Goal: Check status: Check status

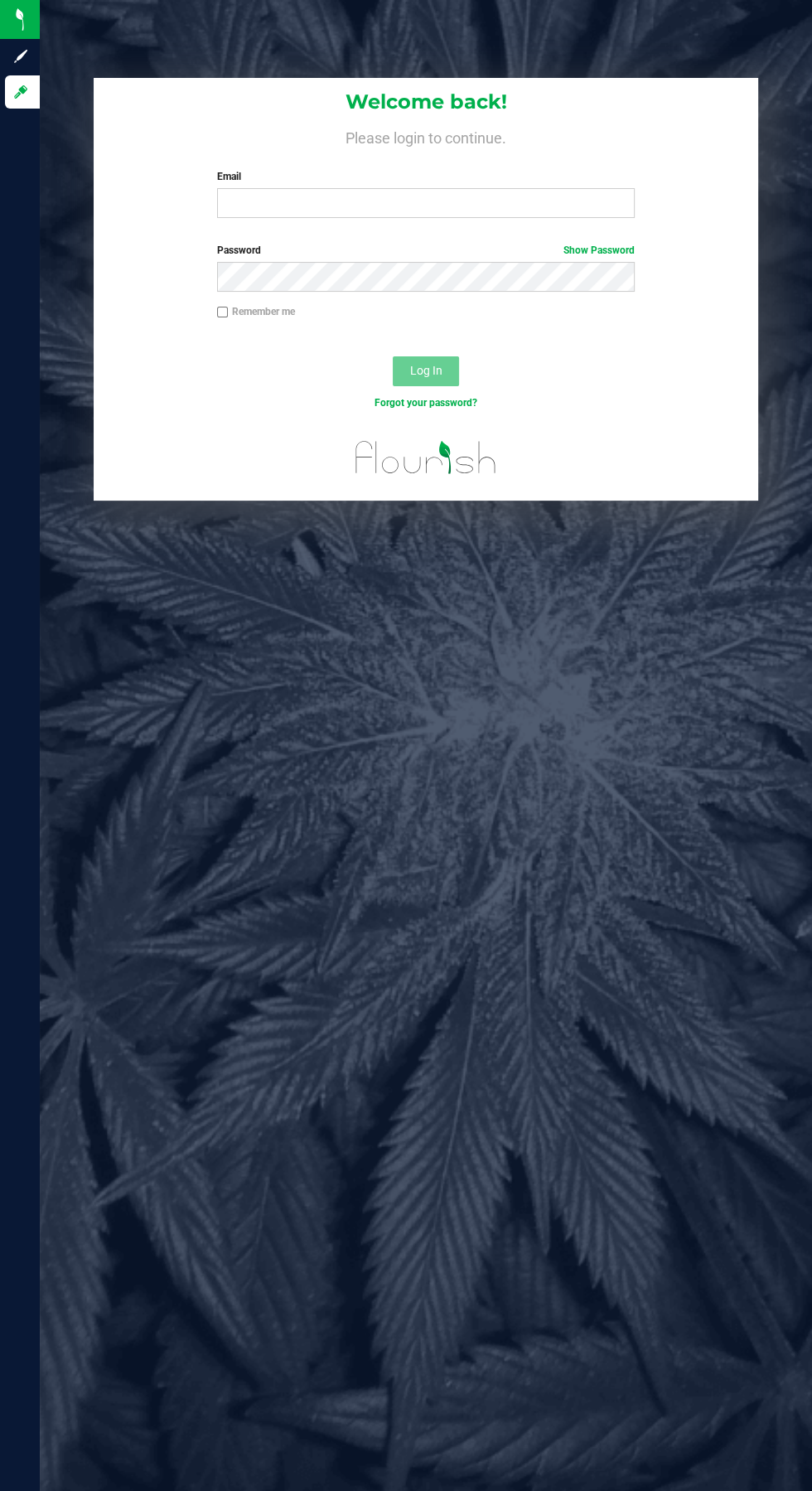
click at [362, 176] on label "Email" at bounding box center [426, 176] width 418 height 15
click at [362, 188] on input "Email" at bounding box center [426, 203] width 418 height 30
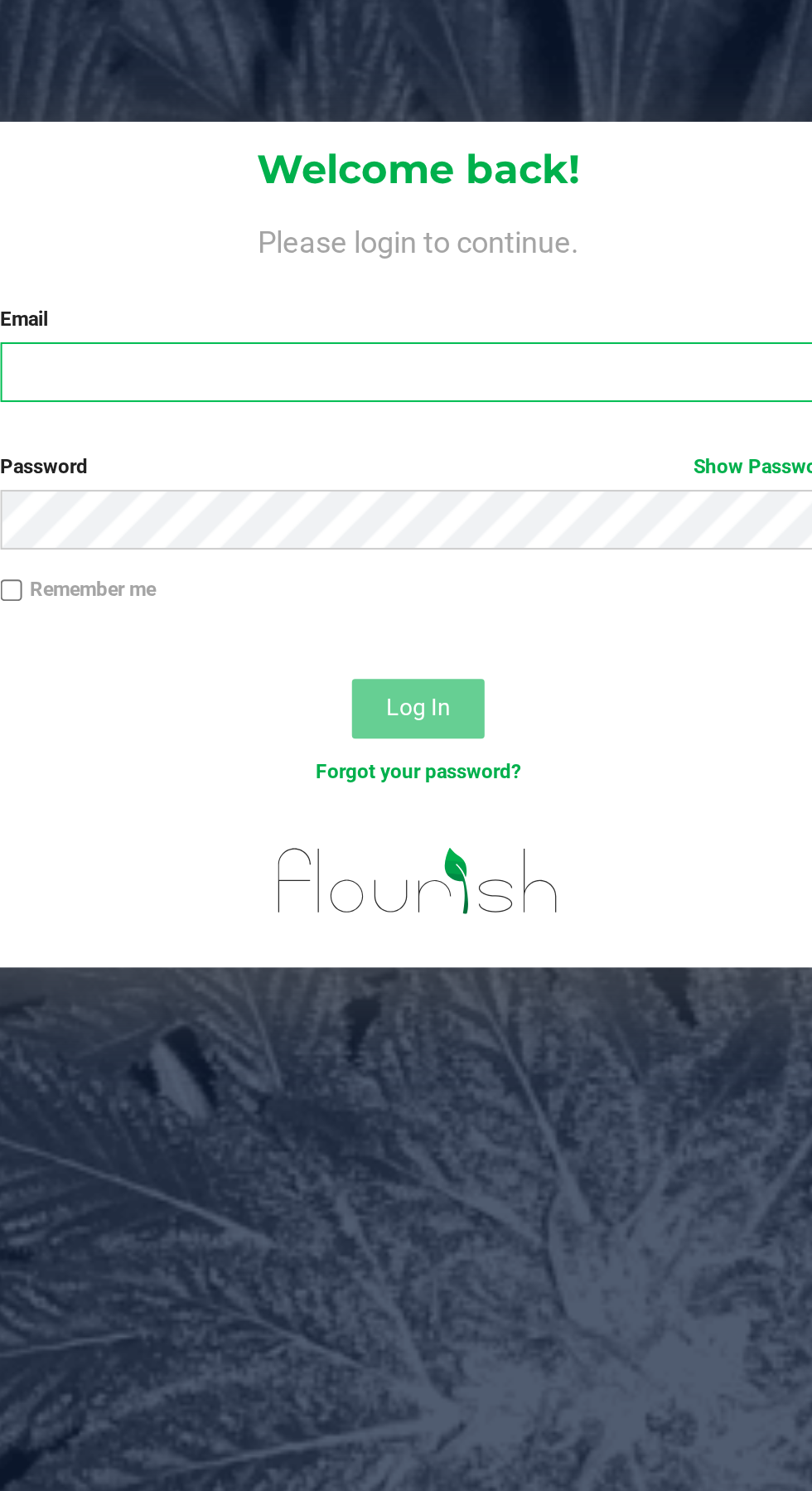
type input "[EMAIL_ADDRESS][DOMAIN_NAME]"
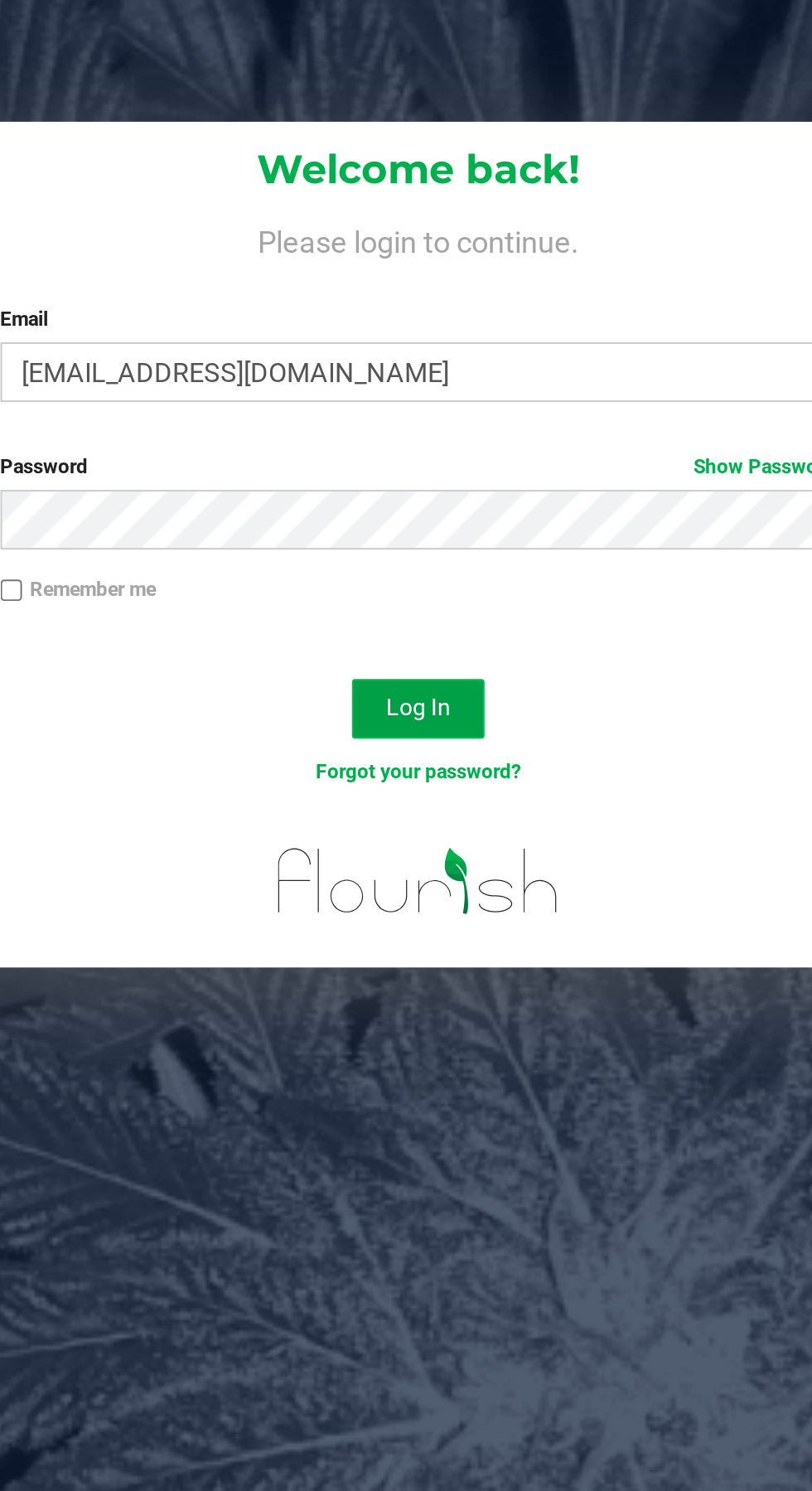
click at [410, 363] on button "Log In" at bounding box center [425, 372] width 66 height 30
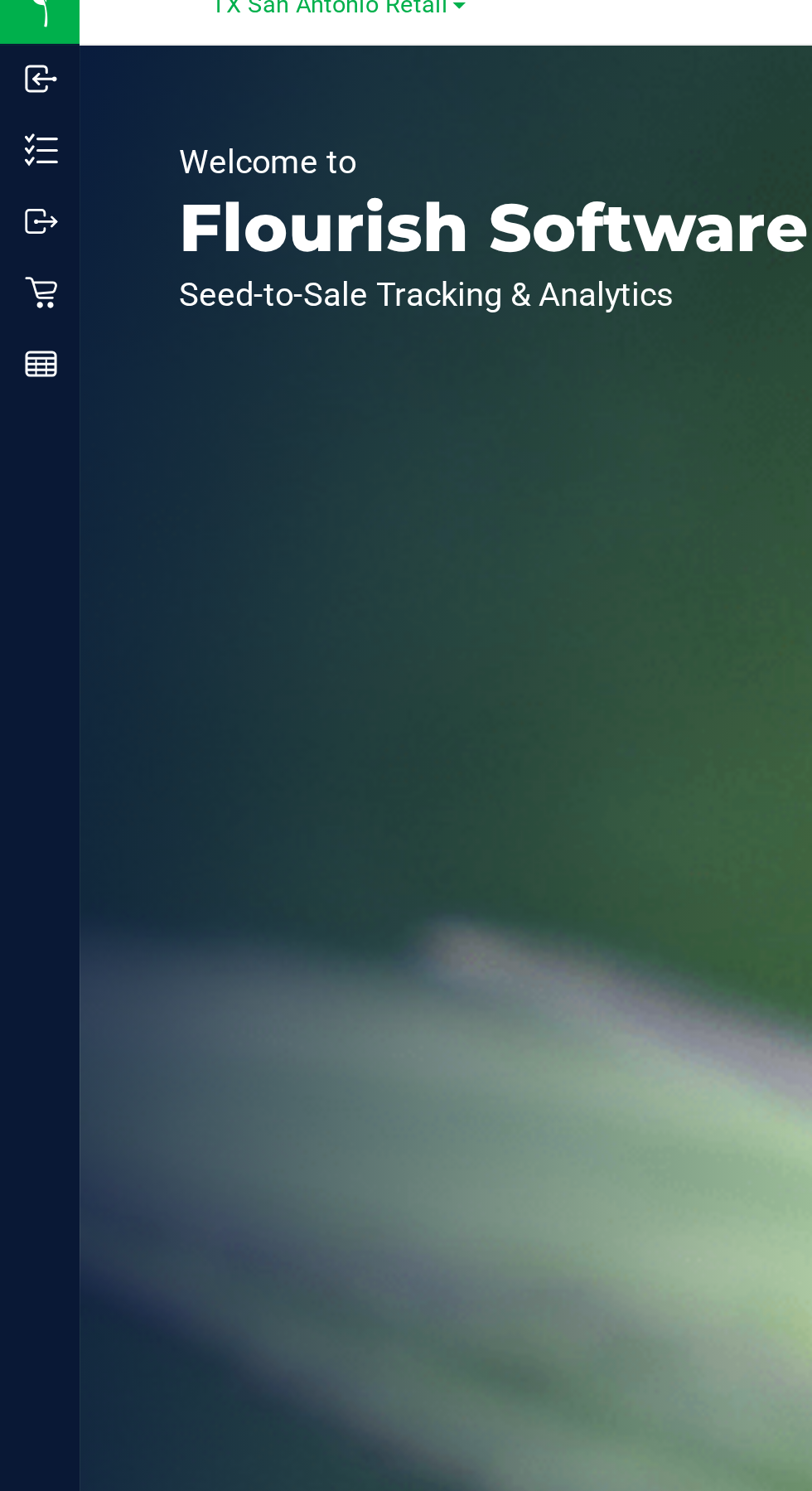
click at [23, 174] on div "Retail" at bounding box center [22, 162] width 35 height 33
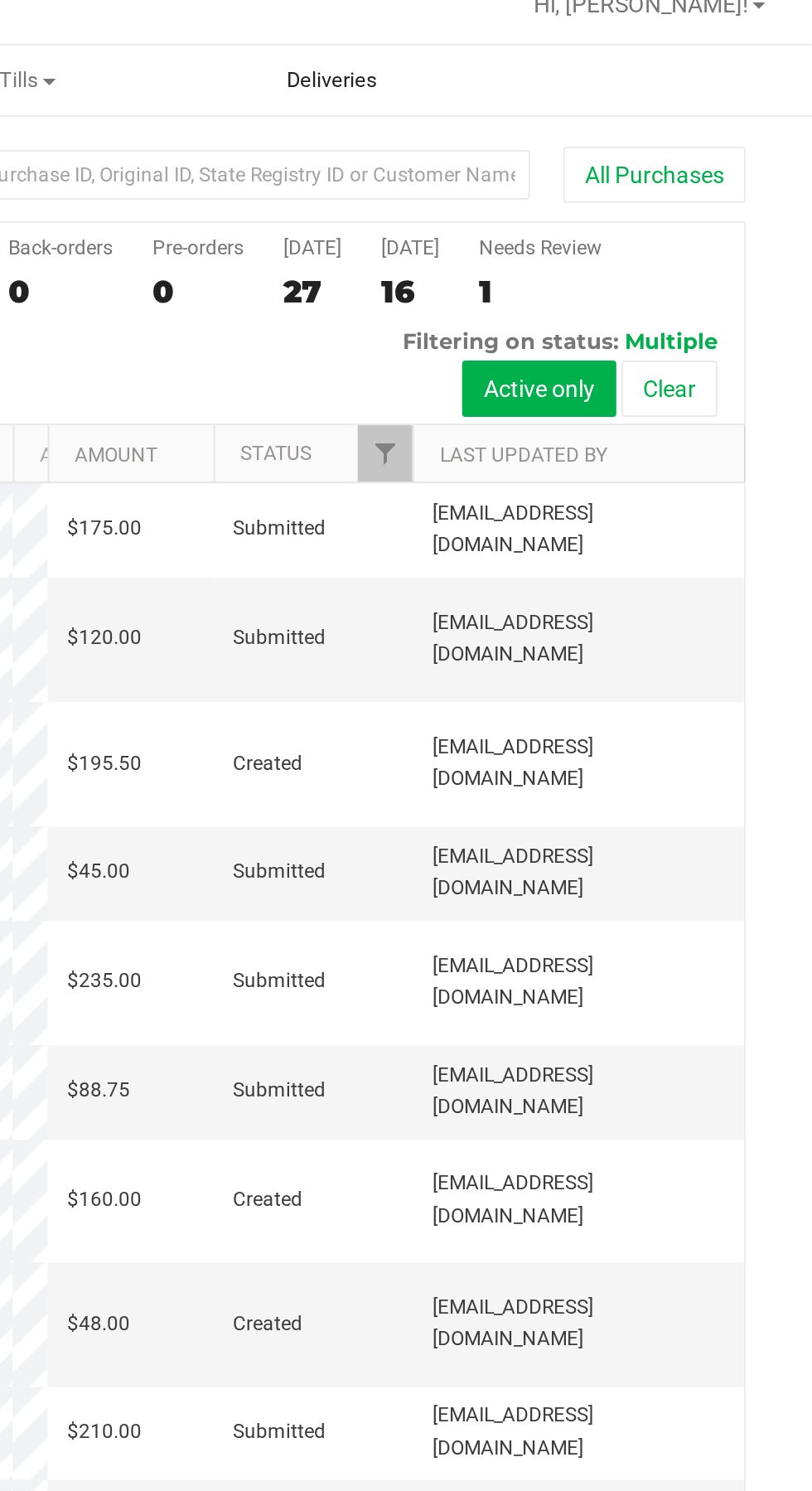
click at [574, 53] on span "Deliveries" at bounding box center [571, 56] width 90 height 15
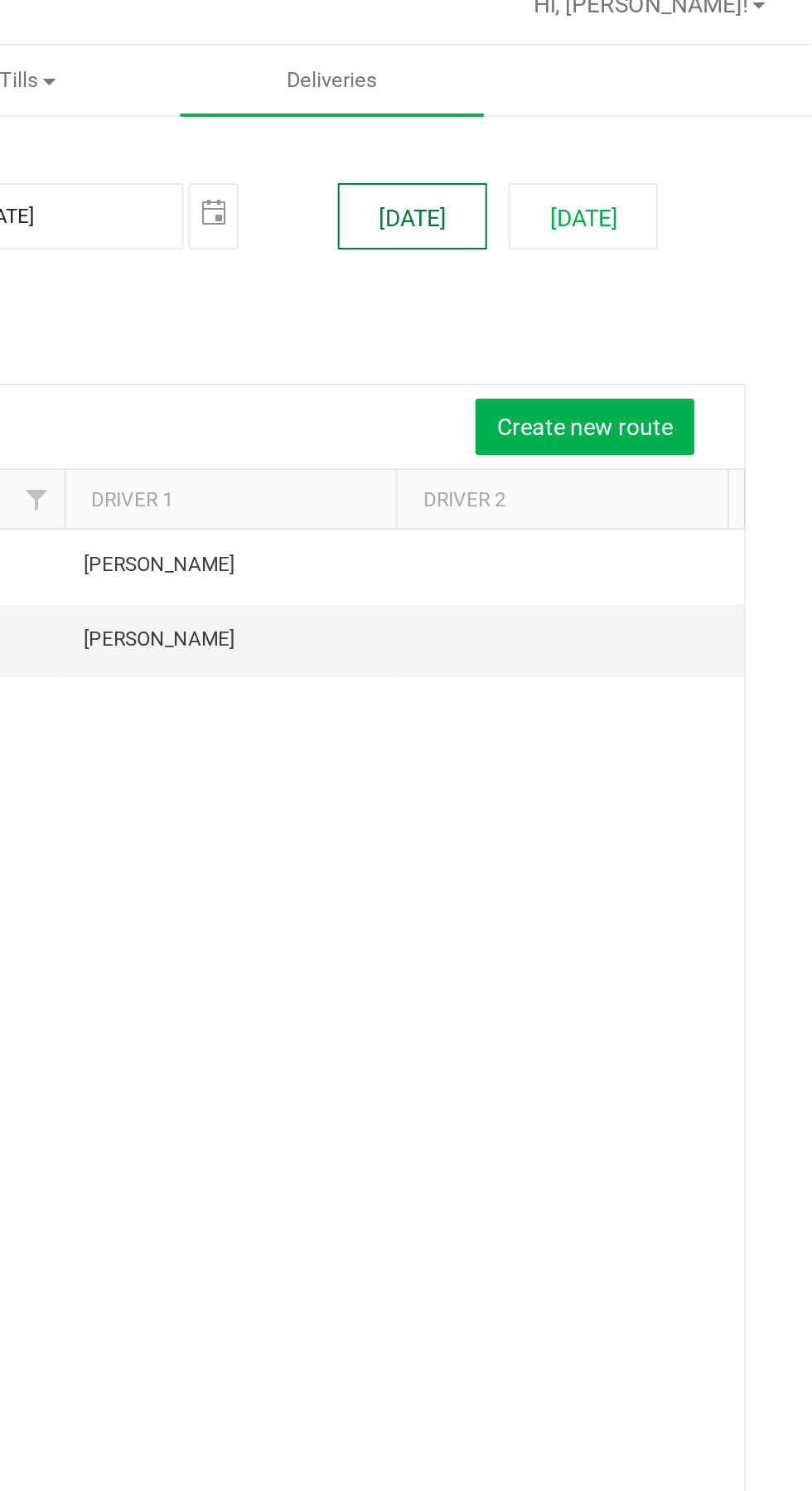
click at [608, 133] on button "[DATE]" at bounding box center [611, 125] width 74 height 33
